Goal: Task Accomplishment & Management: Use online tool/utility

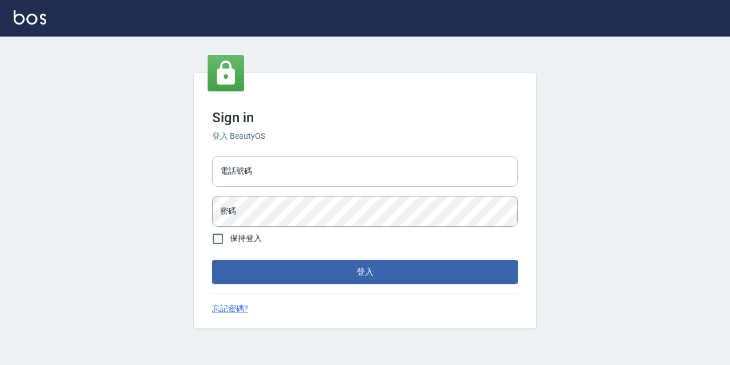
click at [274, 171] on input "電話號碼" at bounding box center [365, 171] width 306 height 31
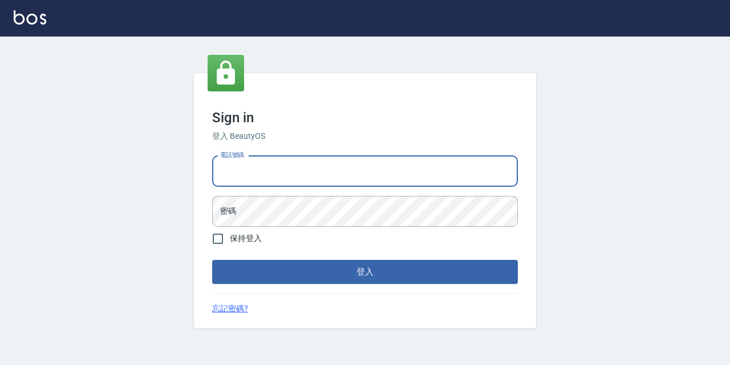
type input "0977888999"
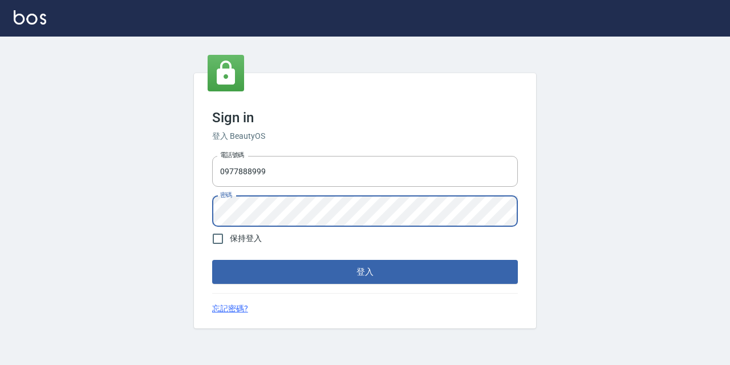
click at [212, 260] on button "登入" at bounding box center [365, 272] width 306 height 24
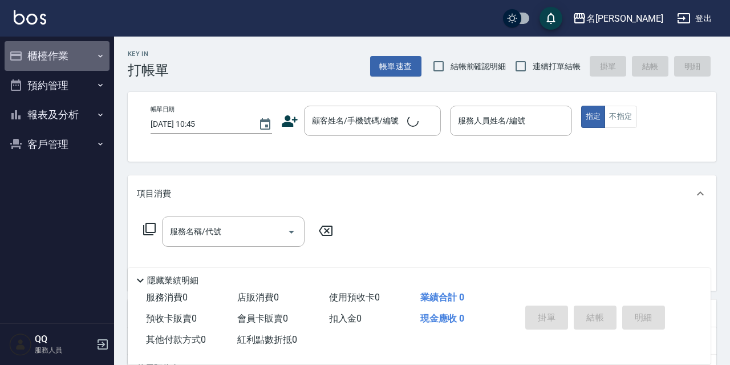
click at [49, 62] on button "櫃檯作業" at bounding box center [57, 56] width 105 height 30
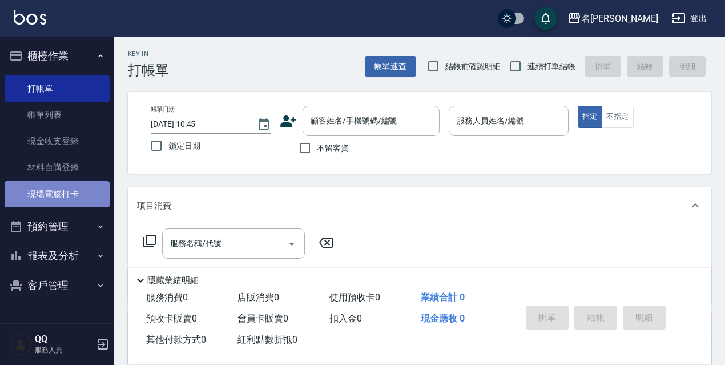
click at [71, 192] on link "現場電腦打卡" at bounding box center [57, 194] width 105 height 26
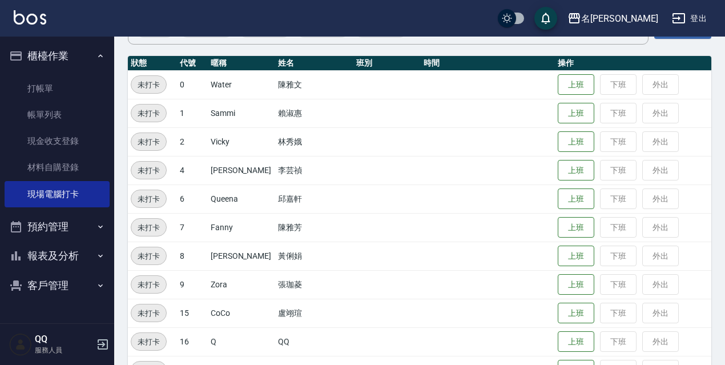
scroll to position [228, 0]
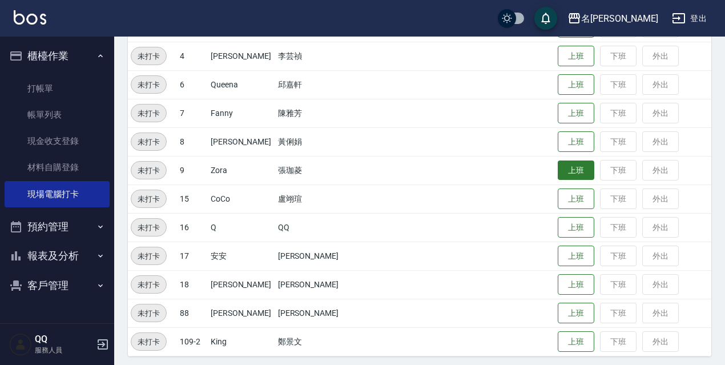
click at [569, 171] on button "上班" at bounding box center [576, 170] width 37 height 20
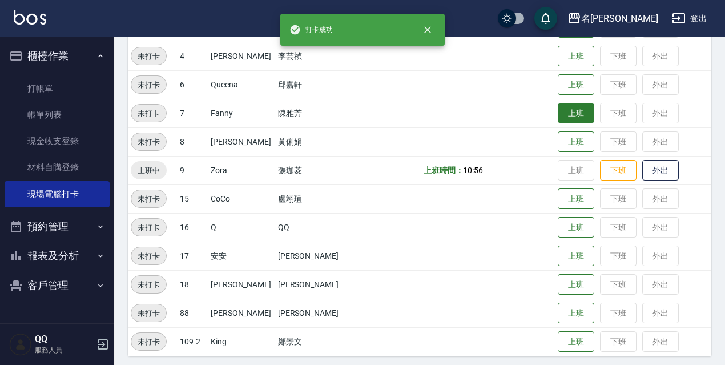
scroll to position [171, 0]
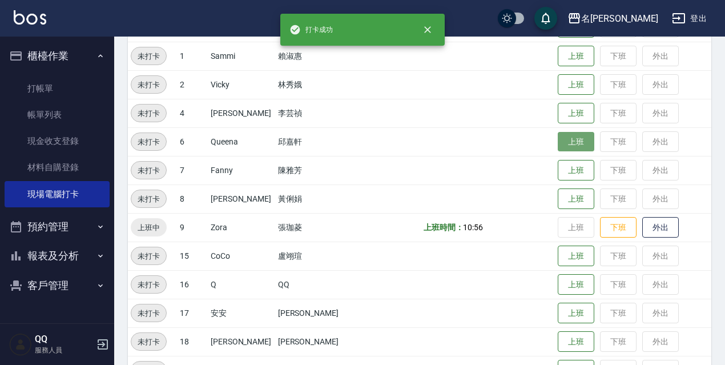
click at [558, 139] on button "上班" at bounding box center [576, 142] width 37 height 20
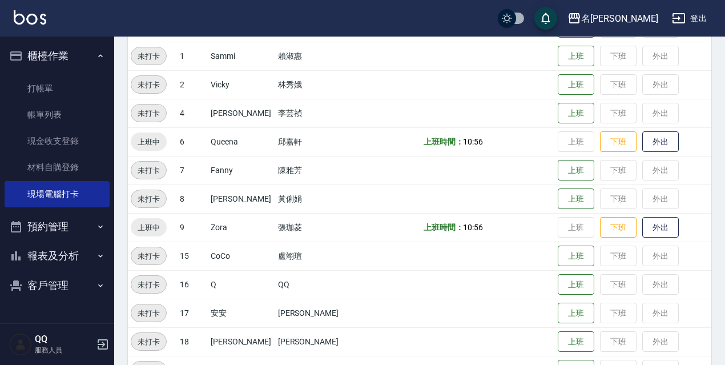
scroll to position [233, 0]
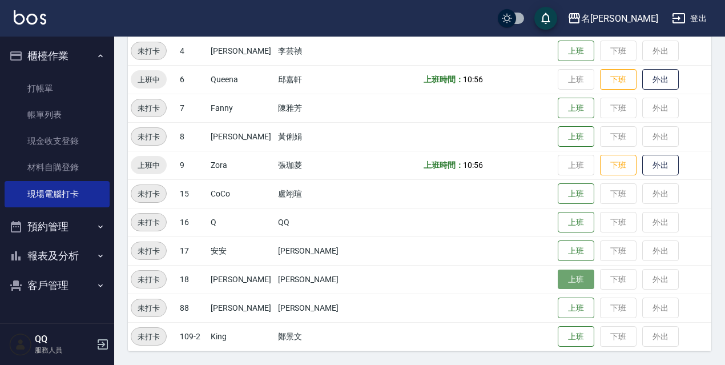
drag, startPoint x: 562, startPoint y: 278, endPoint x: 573, endPoint y: 277, distance: 11.0
click at [562, 278] on button "上班" at bounding box center [576, 279] width 37 height 20
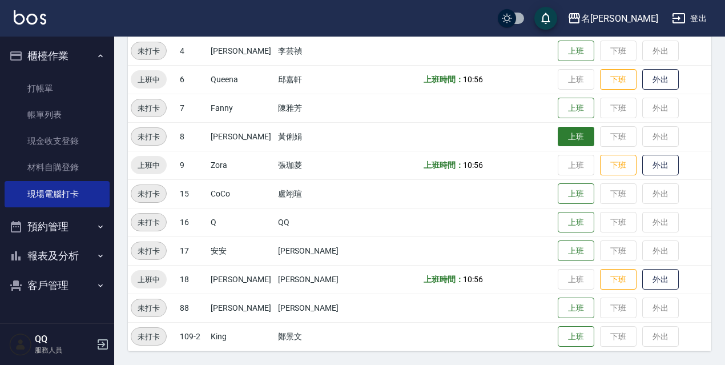
click at [558, 139] on button "上班" at bounding box center [576, 137] width 37 height 20
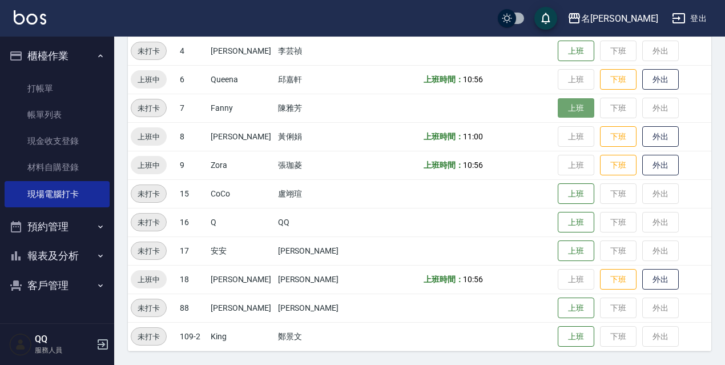
click at [559, 108] on button "上班" at bounding box center [576, 108] width 37 height 20
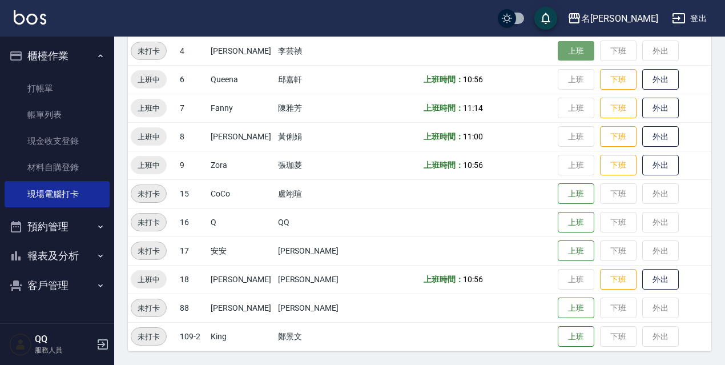
click at [570, 51] on button "上班" at bounding box center [576, 51] width 37 height 20
